Goal: Use online tool/utility: Utilize a website feature to perform a specific function

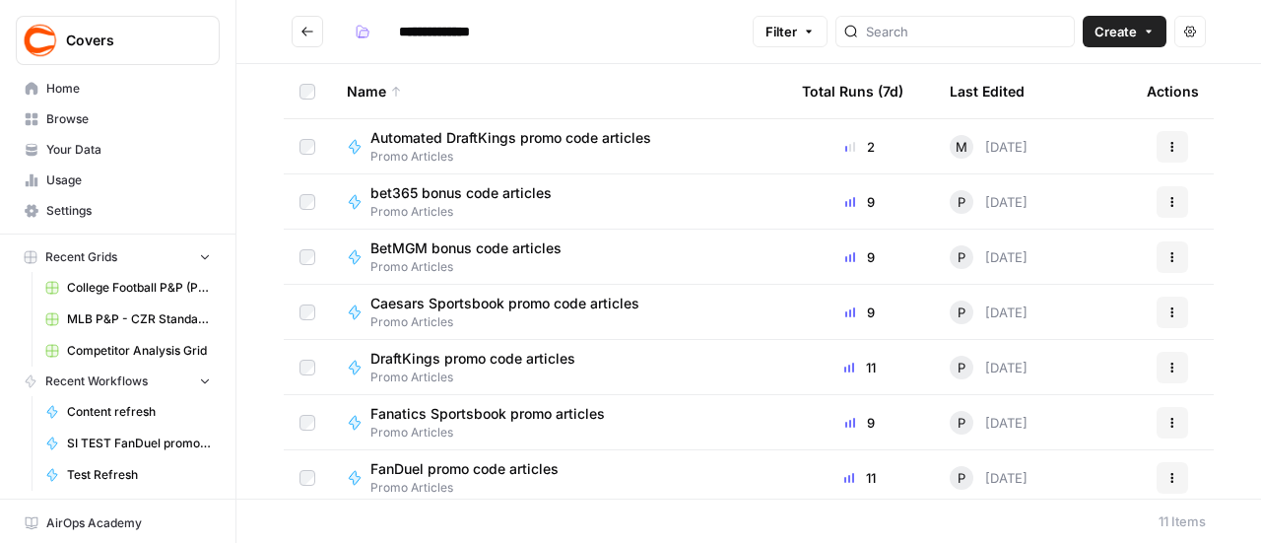
drag, startPoint x: 790, startPoint y: 0, endPoint x: 637, endPoint y: 27, distance: 156.0
click at [637, 27] on h2 "**********" at bounding box center [518, 32] width 453 height 32
click at [502, 357] on span "DraftKings promo code articles" at bounding box center [473, 359] width 205 height 20
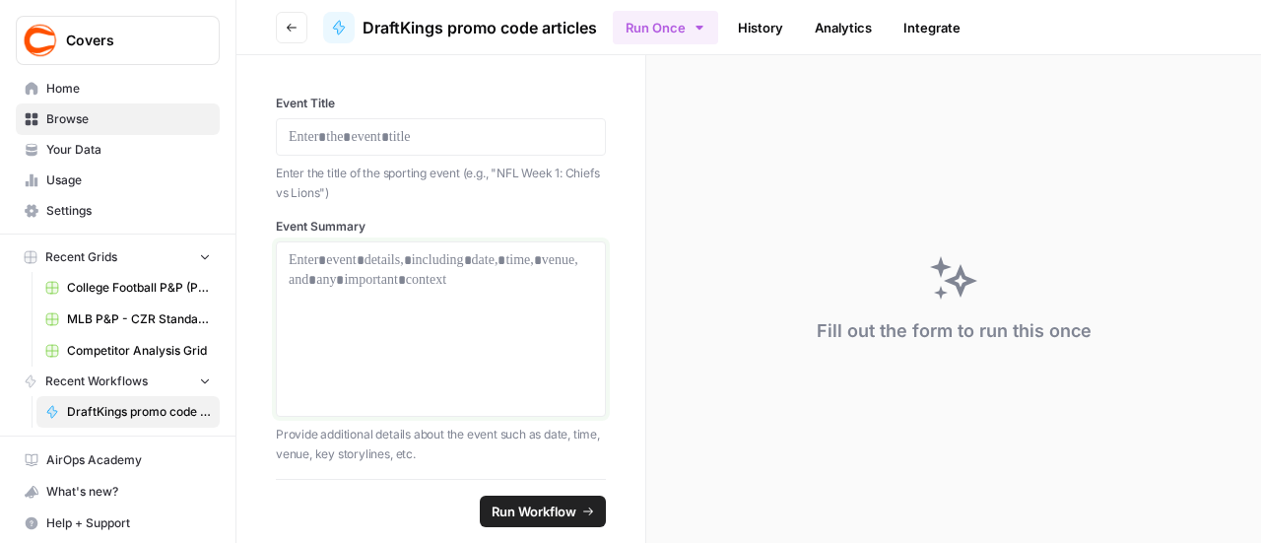
click at [465, 275] on div at bounding box center [441, 329] width 305 height 158
click at [376, 145] on p at bounding box center [441, 137] width 305 height 20
click at [416, 272] on div at bounding box center [441, 329] width 305 height 158
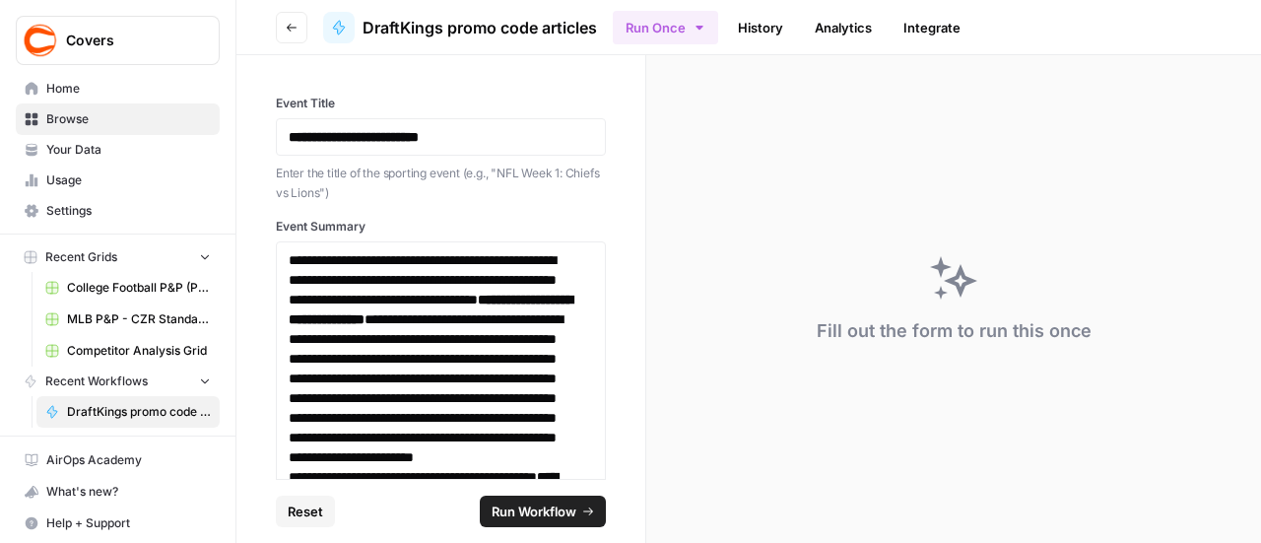
click at [514, 515] on span "Run Workflow" at bounding box center [534, 512] width 85 height 20
